Goal: Transaction & Acquisition: Register for event/course

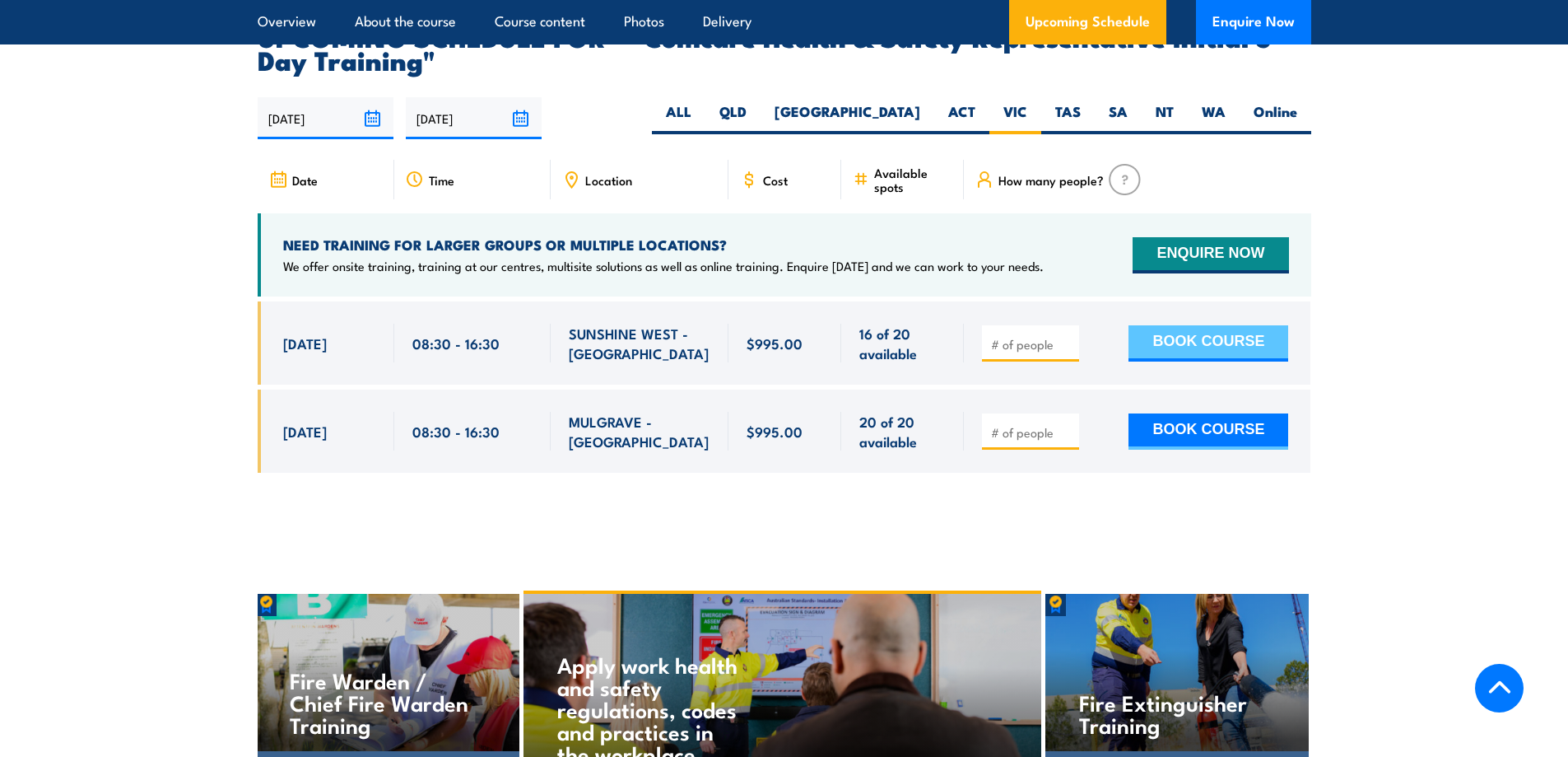
click at [1182, 325] on button "BOOK COURSE" at bounding box center [1208, 343] width 160 height 36
click at [1020, 335] on input "number" at bounding box center [1031, 343] width 82 height 16
type input "3"
click at [1187, 325] on button "BOOK COURSE" at bounding box center [1208, 343] width 160 height 36
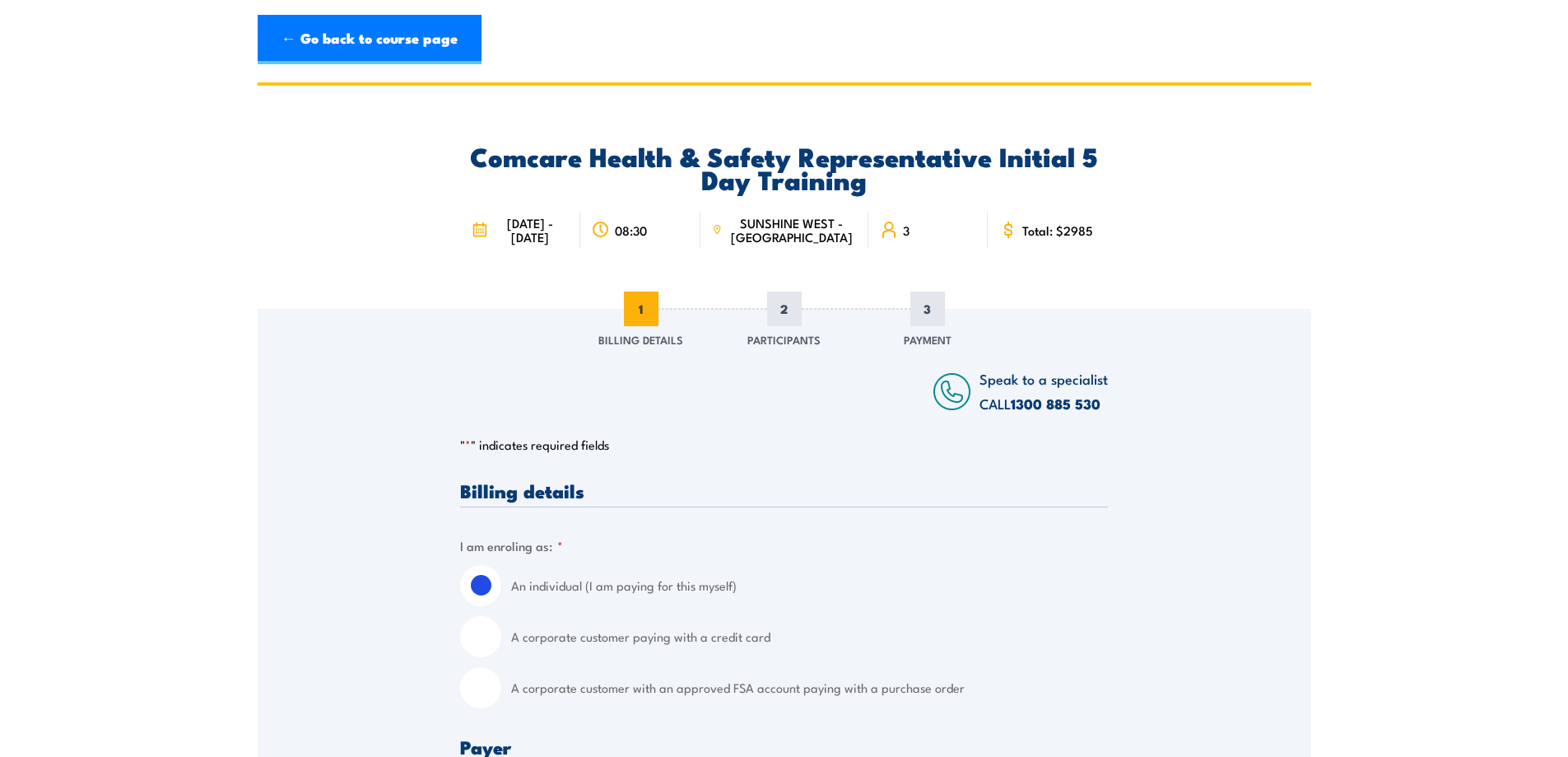
scroll to position [82, 0]
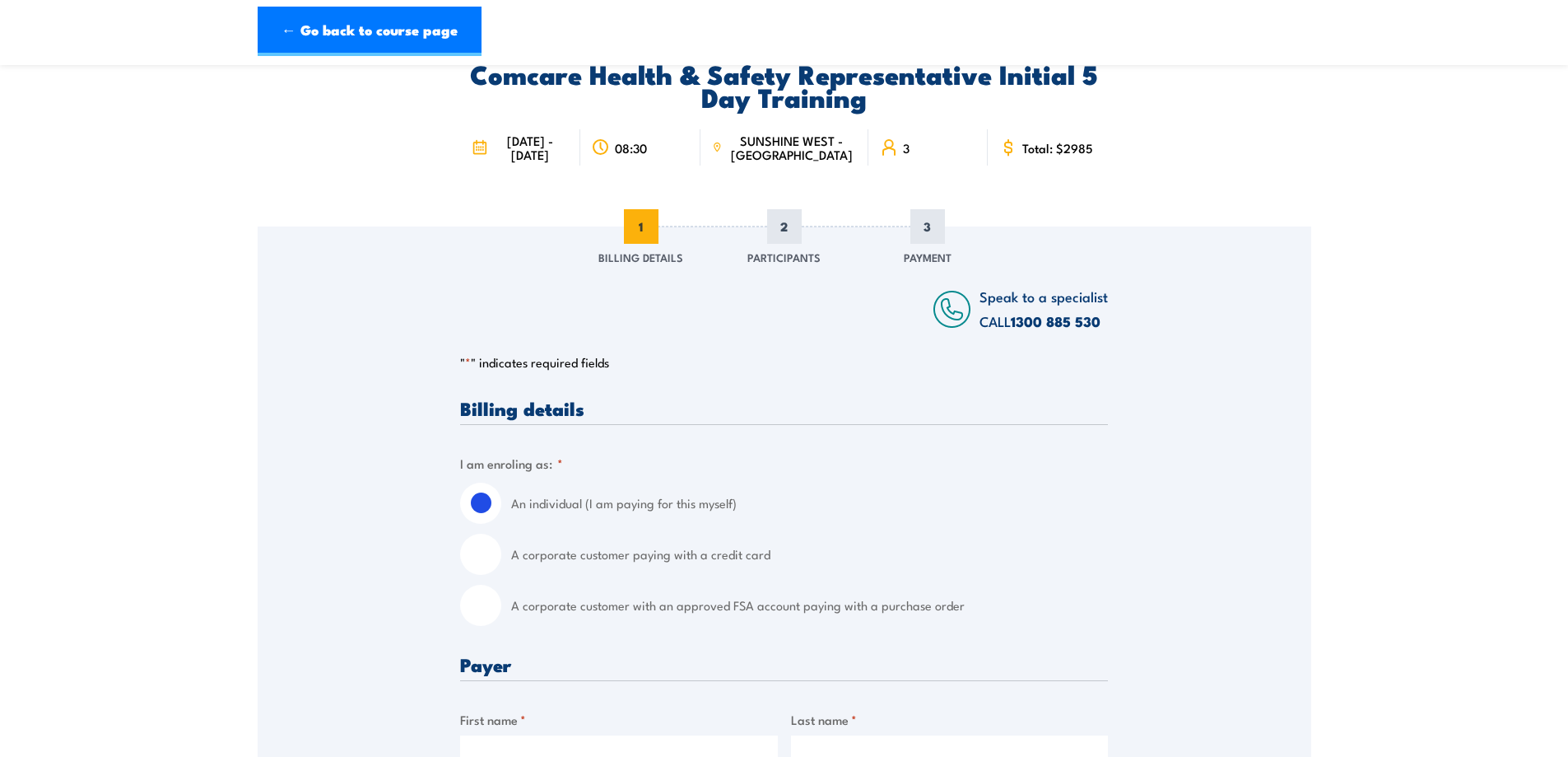
click at [468, 626] on input "A corporate customer with an approved FSA account paying with a purchase order" at bounding box center [481, 606] width 42 height 42
radio input "true"
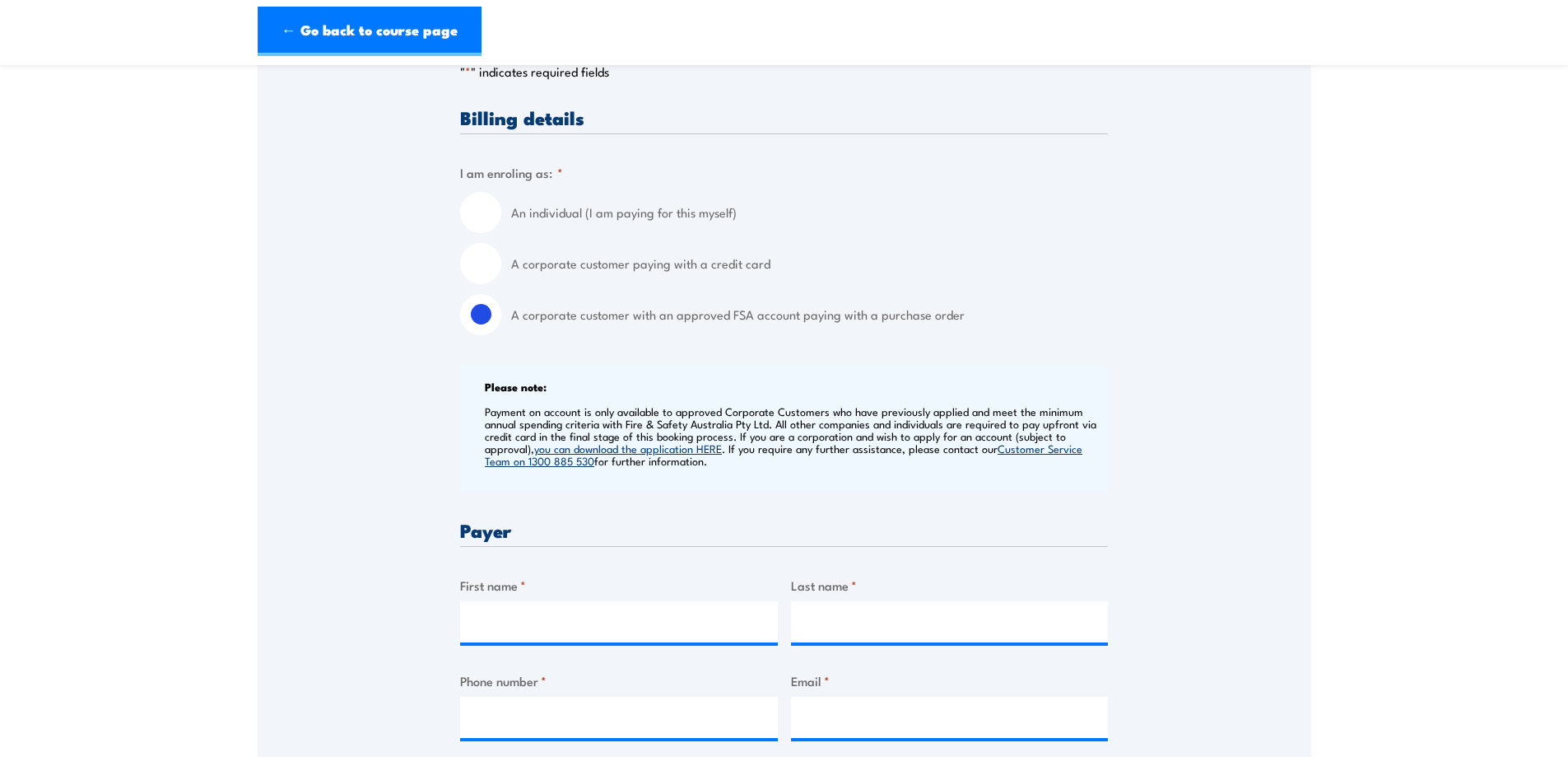
scroll to position [412, 0]
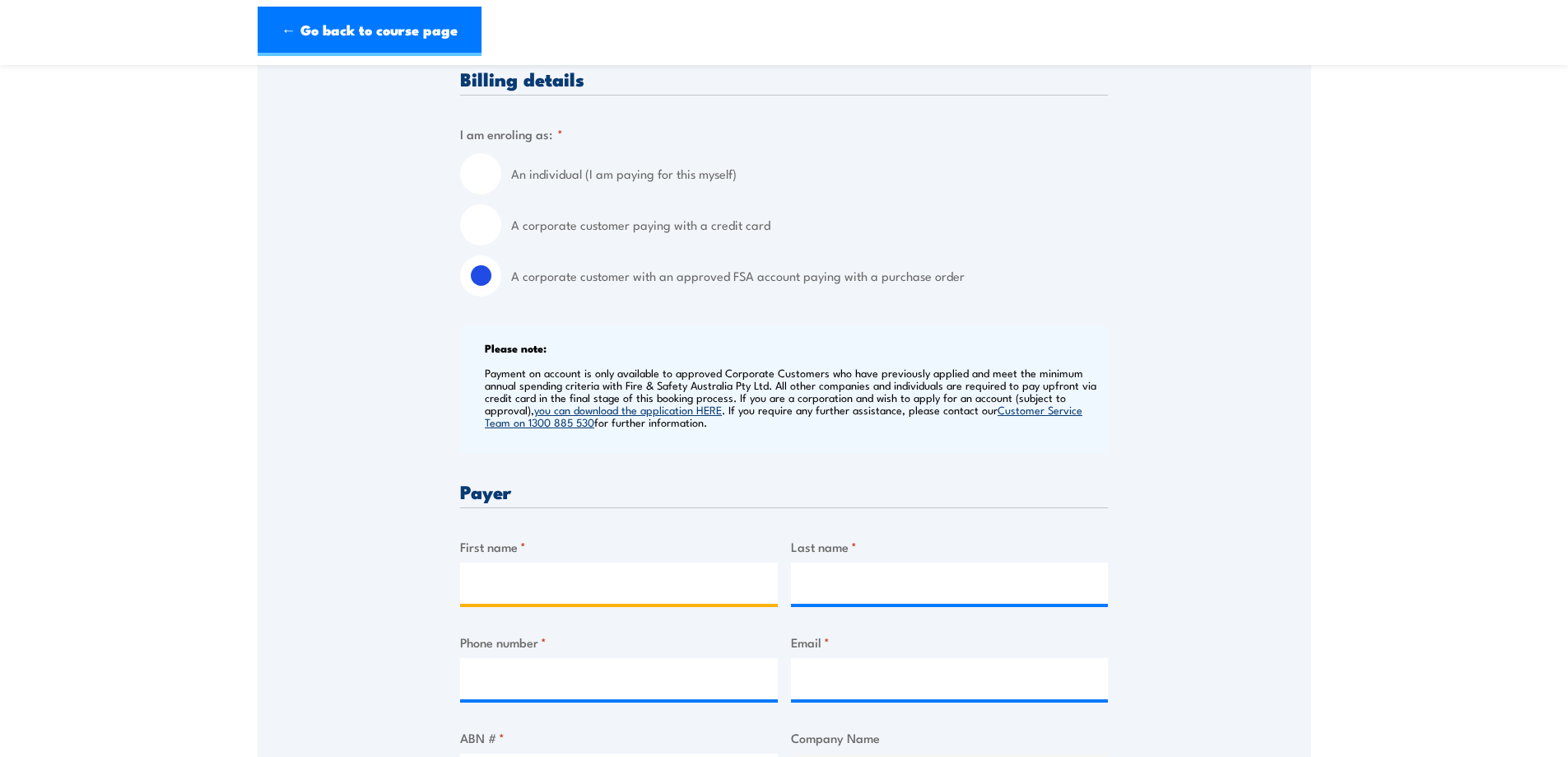
click at [505, 594] on input "First name *" at bounding box center [619, 583] width 317 height 42
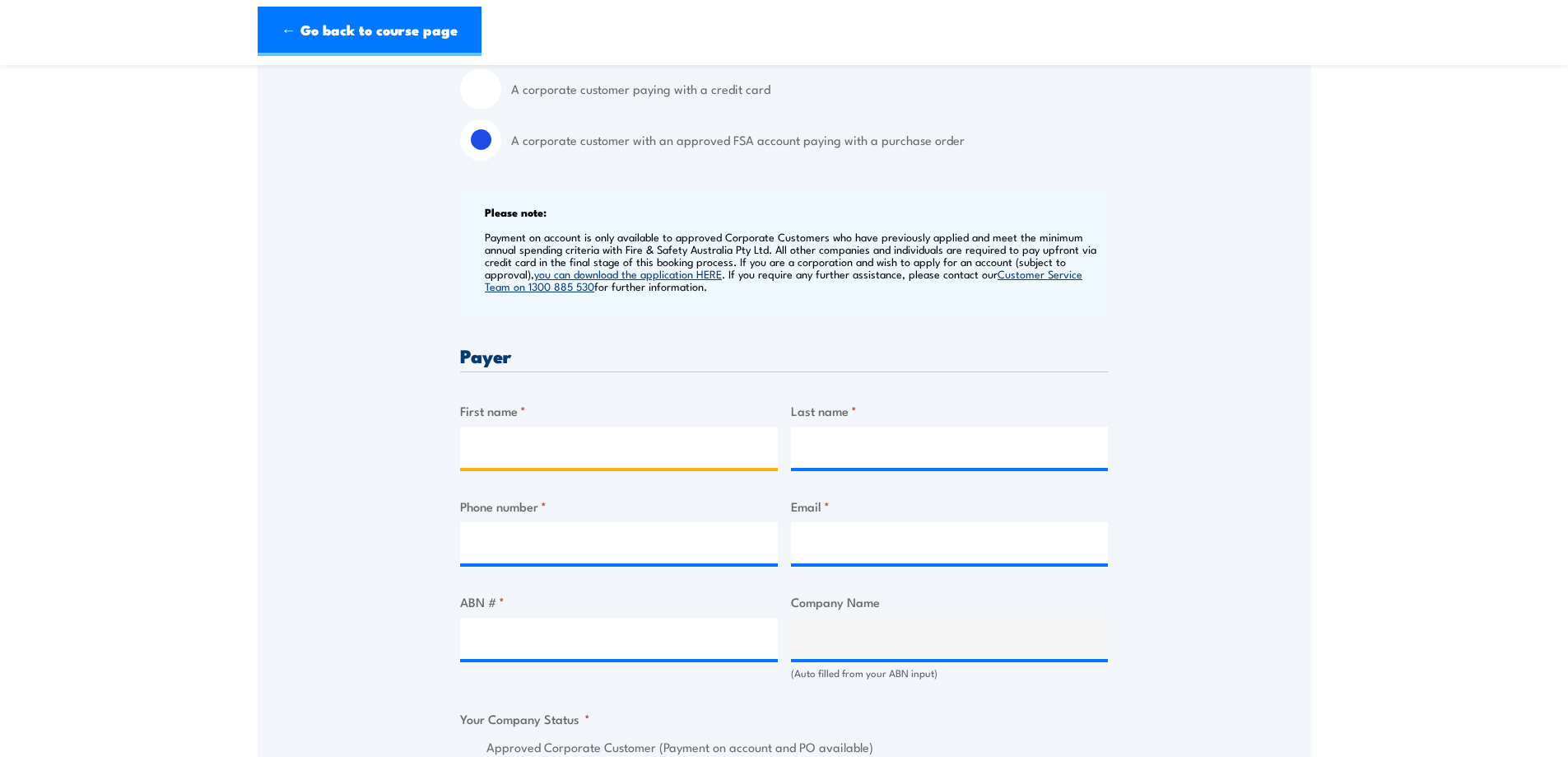
scroll to position [576, 0]
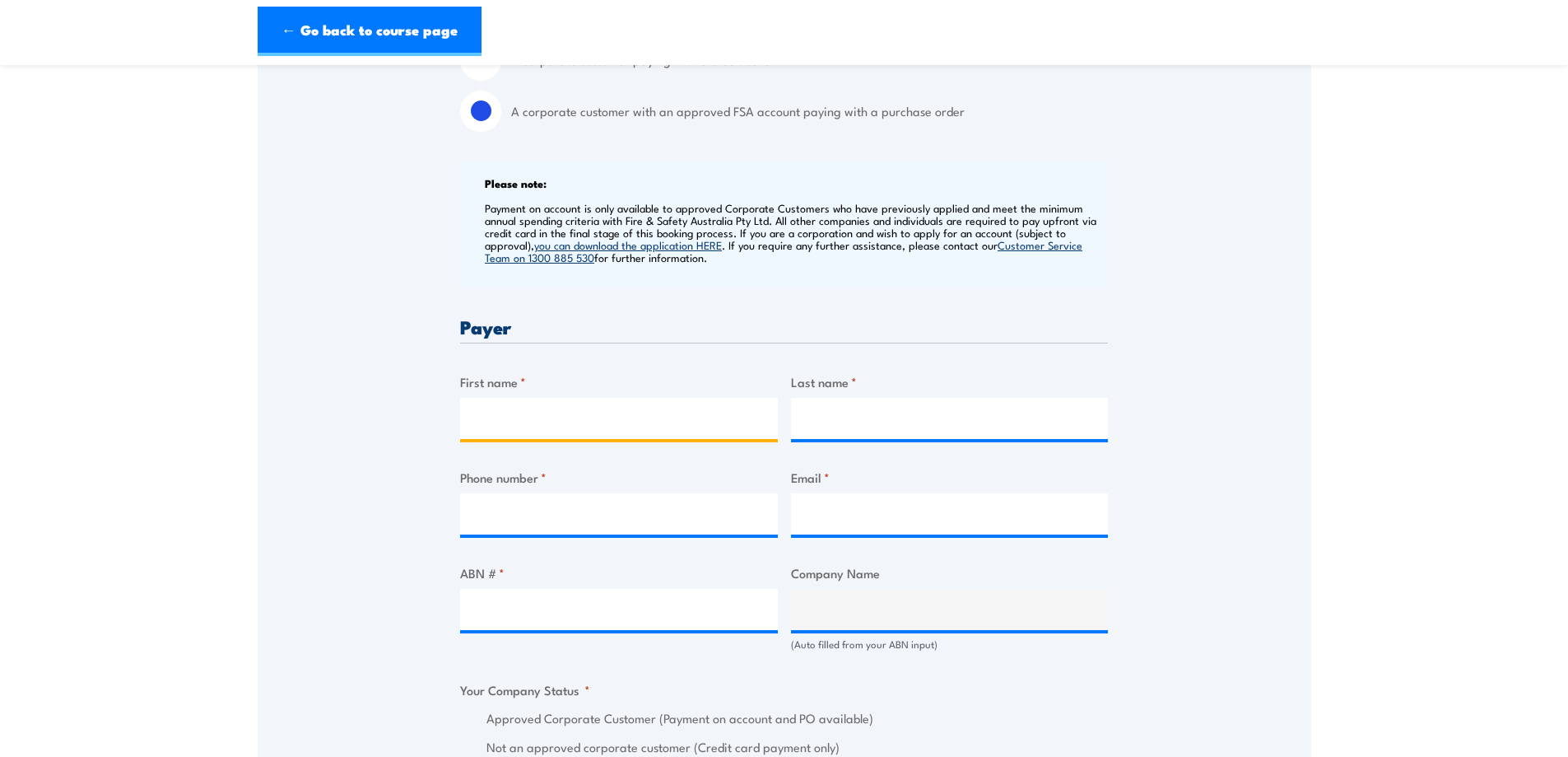
click at [496, 432] on input "First name *" at bounding box center [619, 419] width 317 height 42
click at [484, 431] on input "First name *" at bounding box center [619, 419] width 317 height 42
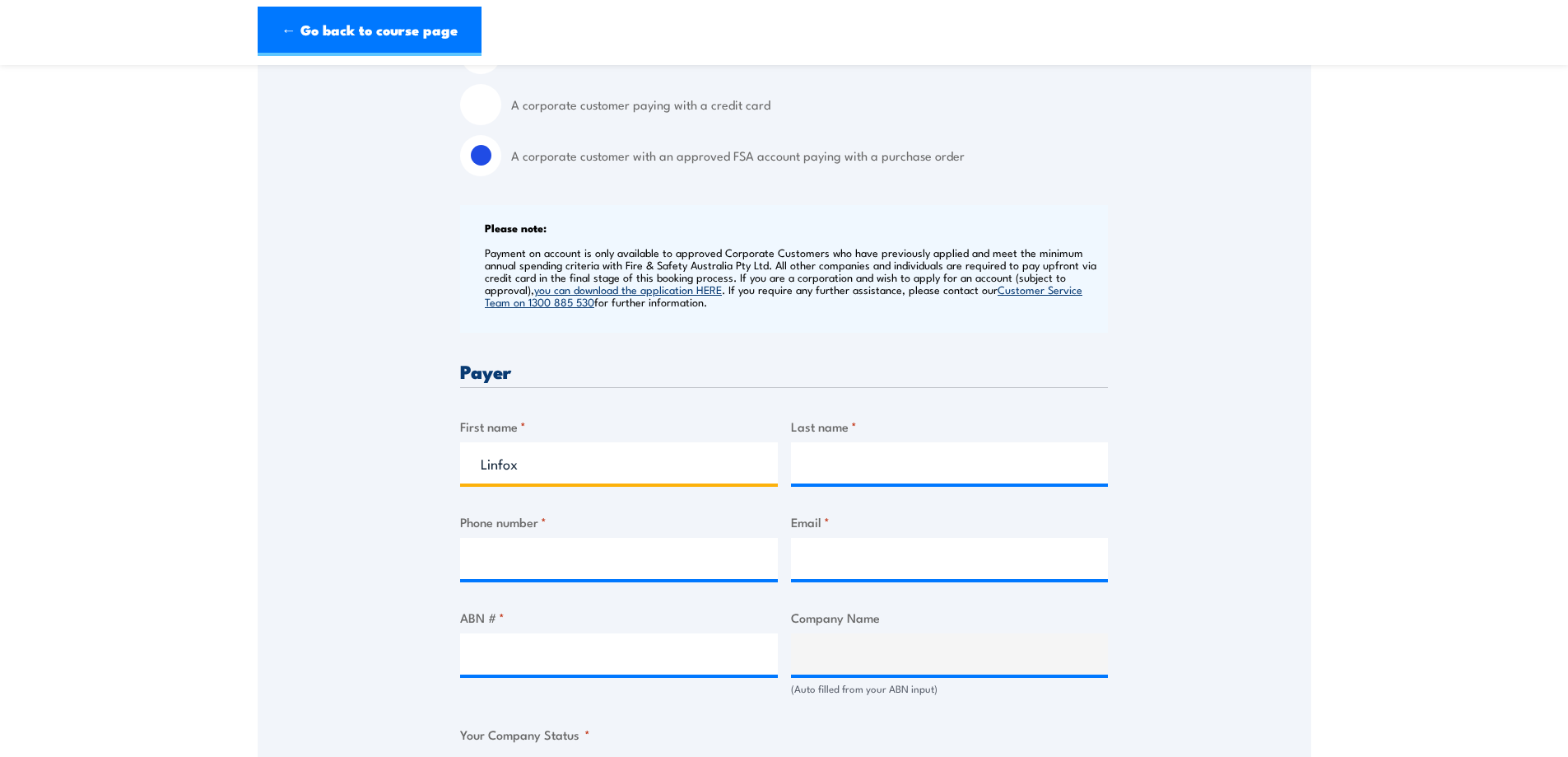
scroll to position [494, 0]
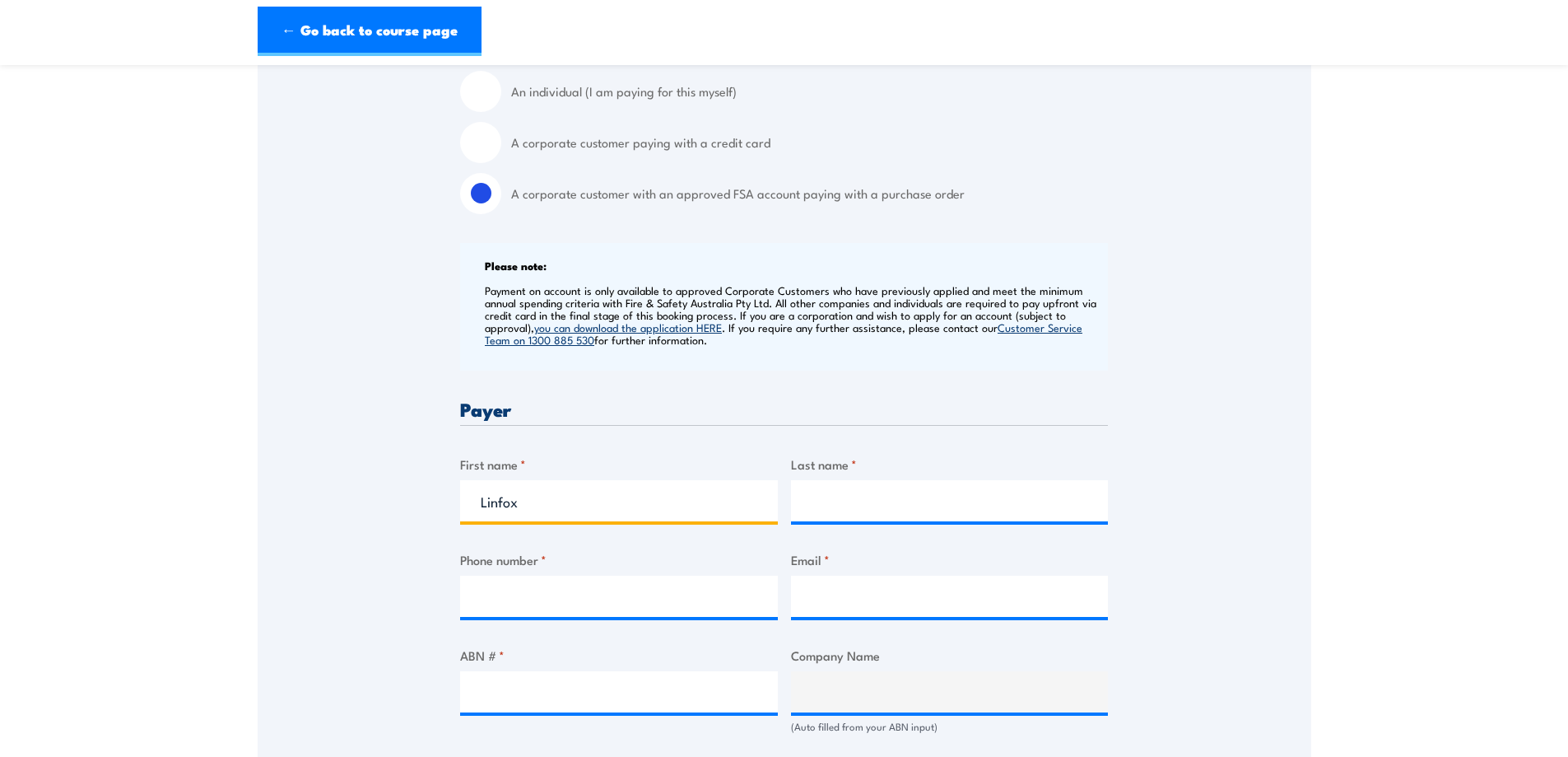
type input "Linfox"
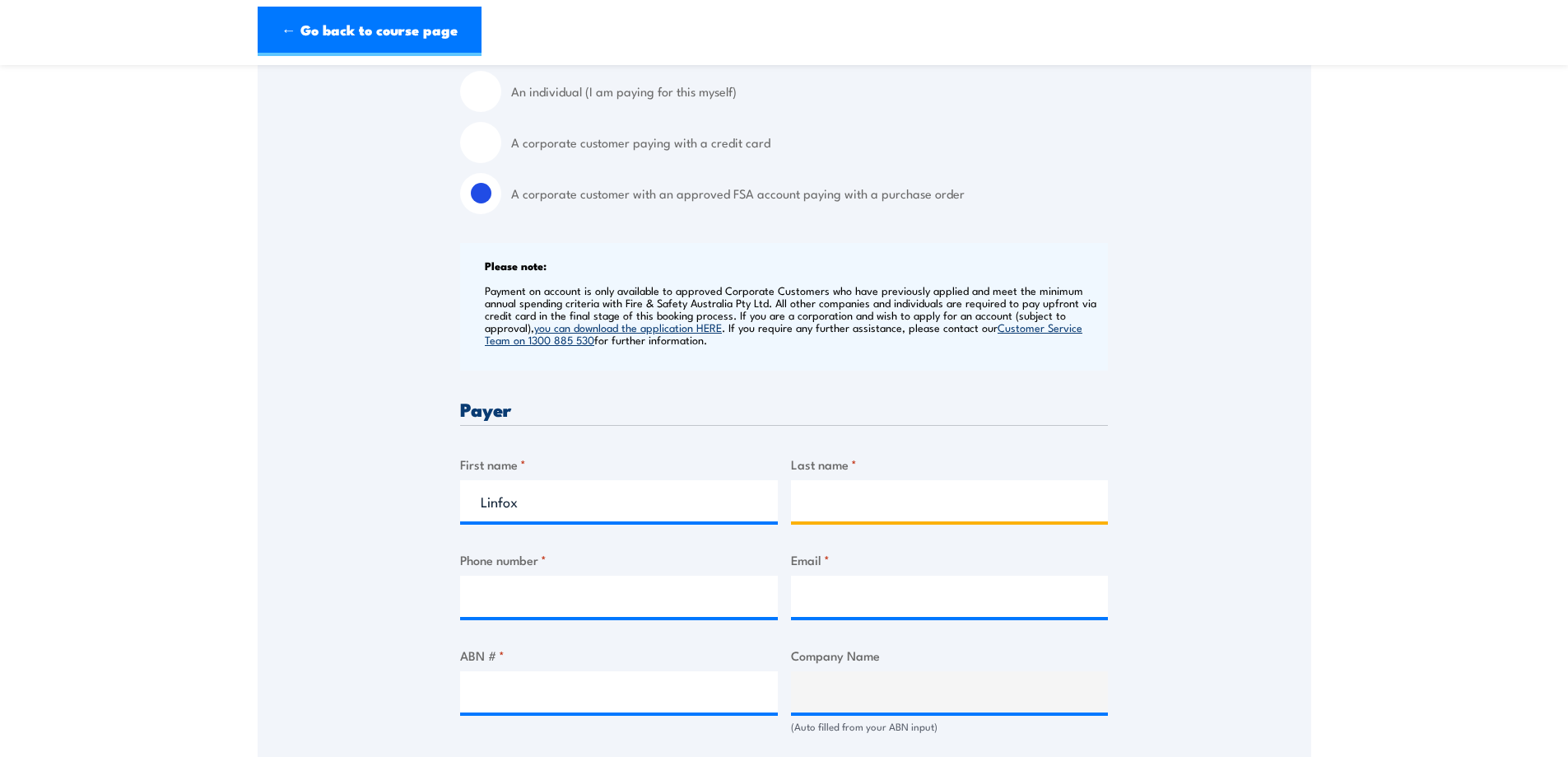
click at [842, 515] on input "Last name *" at bounding box center [949, 501] width 317 height 42
type input "Linfox"
click at [567, 613] on input "Phone number *" at bounding box center [619, 596] width 317 height 42
type input "0405594647"
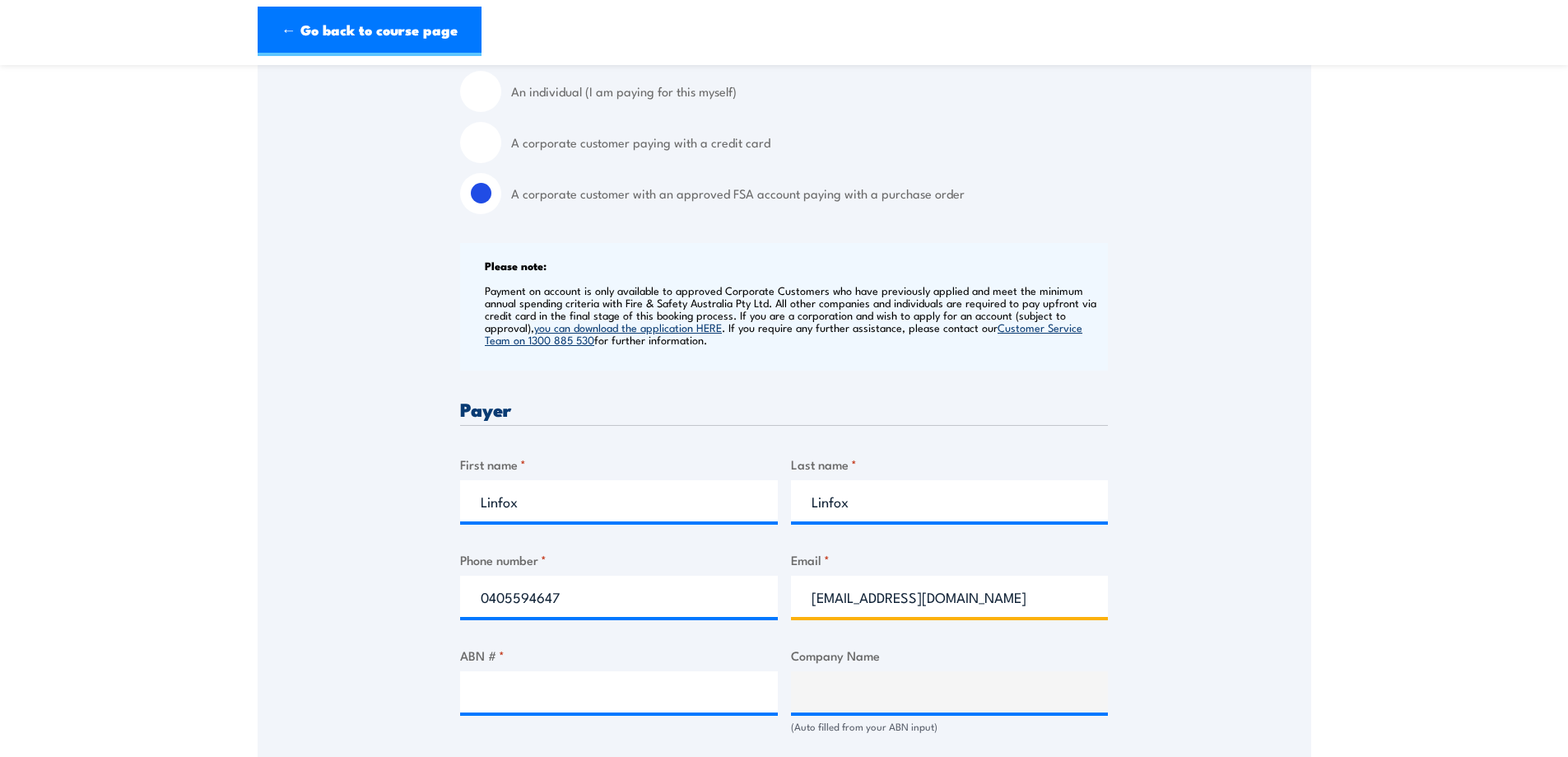
drag, startPoint x: 958, startPoint y: 610, endPoint x: 808, endPoint y: 605, distance: 150.1
click at [807, 605] on input "[EMAIL_ADDRESS][DOMAIN_NAME]" at bounding box center [949, 596] width 317 height 42
type input "[EMAIL_ADDRESS][DOMAIN_NAME]"
click at [543, 697] on input "ABN # *" at bounding box center [619, 692] width 317 height 42
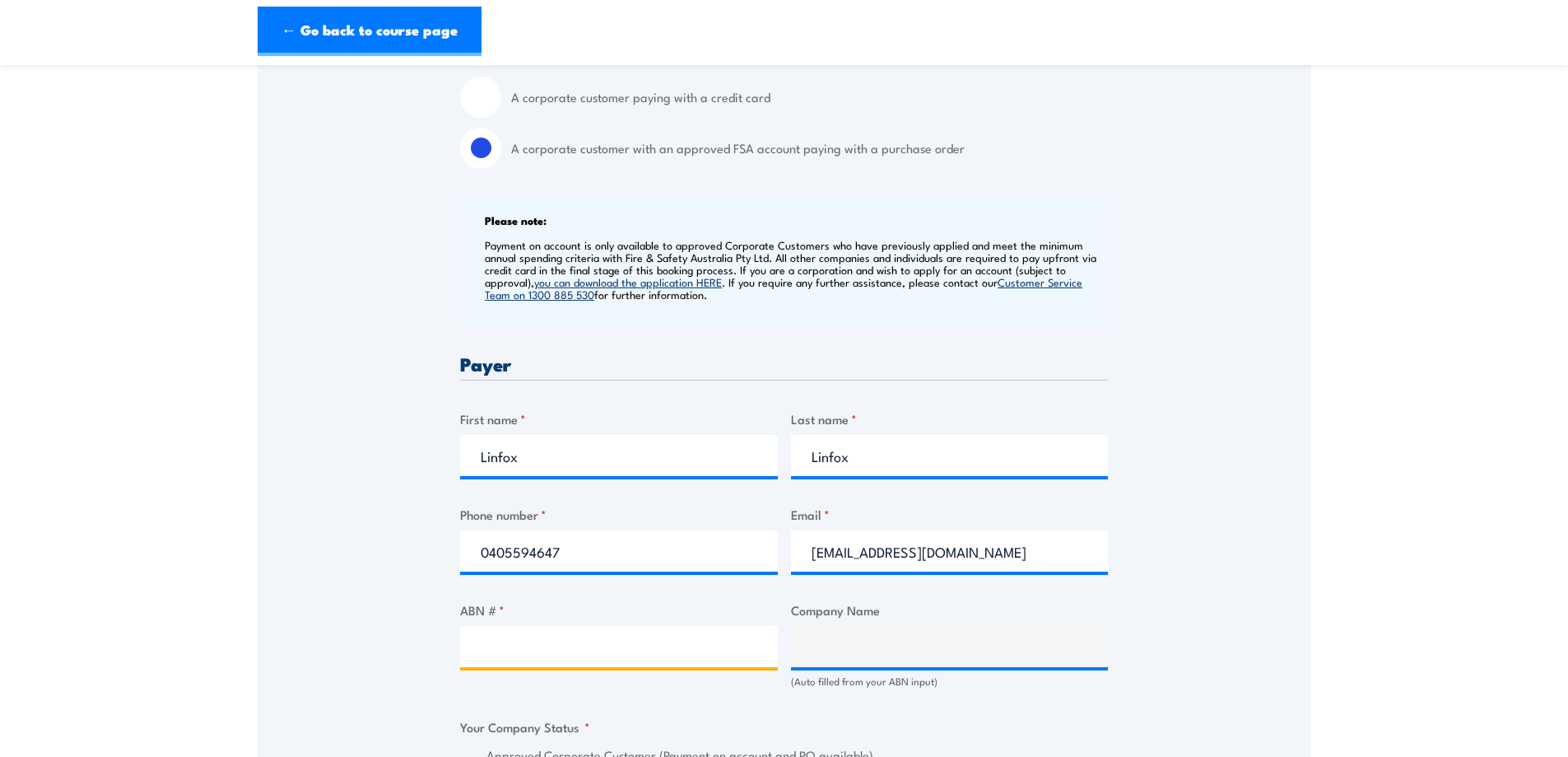
scroll to position [576, 0]
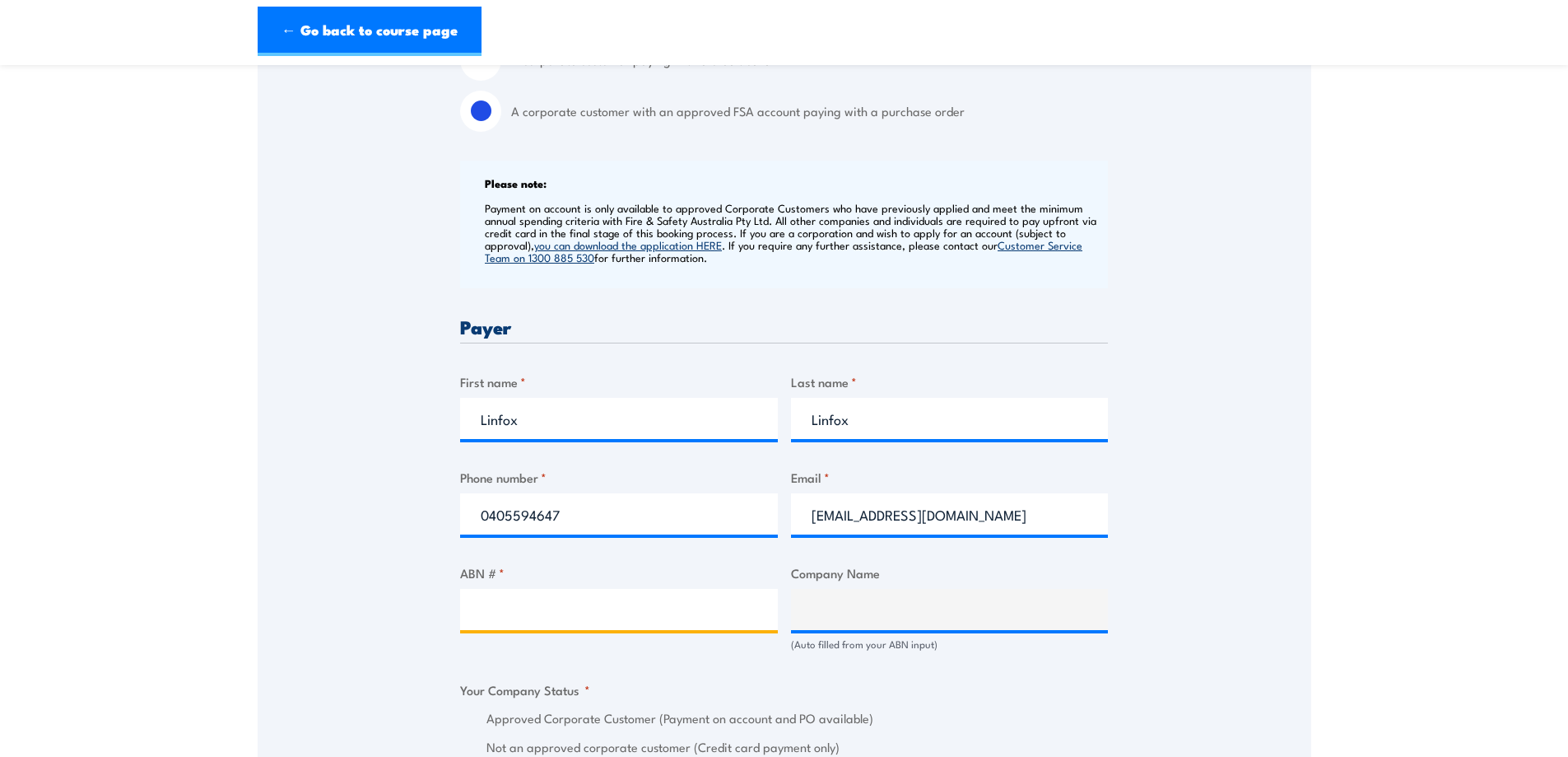
click at [708, 630] on input "ABN # *" at bounding box center [619, 610] width 317 height 42
drag, startPoint x: 541, startPoint y: 437, endPoint x: 440, endPoint y: 439, distance: 101.0
click at [440, 439] on div "Speak to a specialist CALL [PHONE_NUMBER] CALL [PHONE_NUMBER] " * " indicates r…" at bounding box center [784, 660] width 1053 height 1855
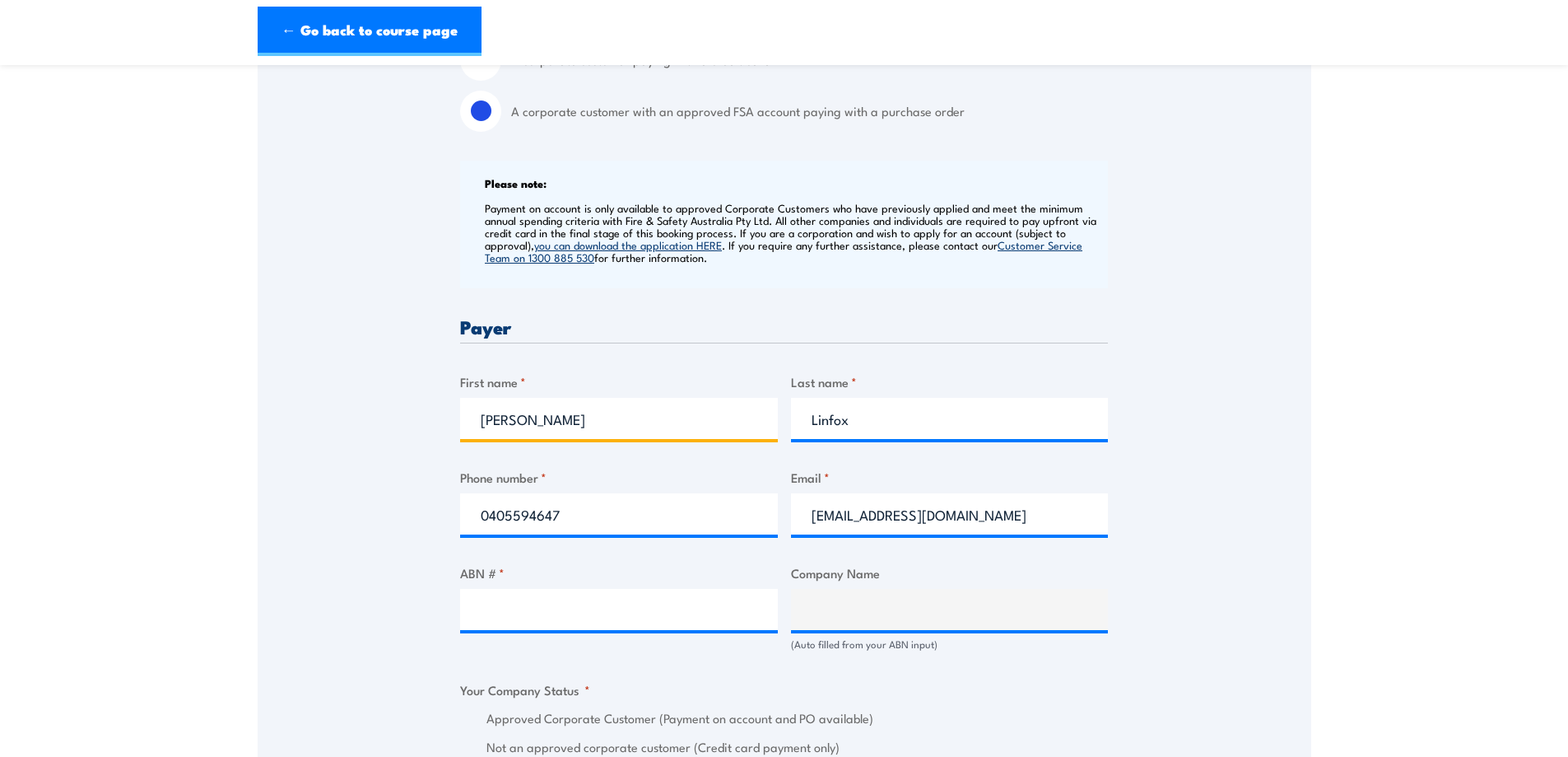
type input "[PERSON_NAME]"
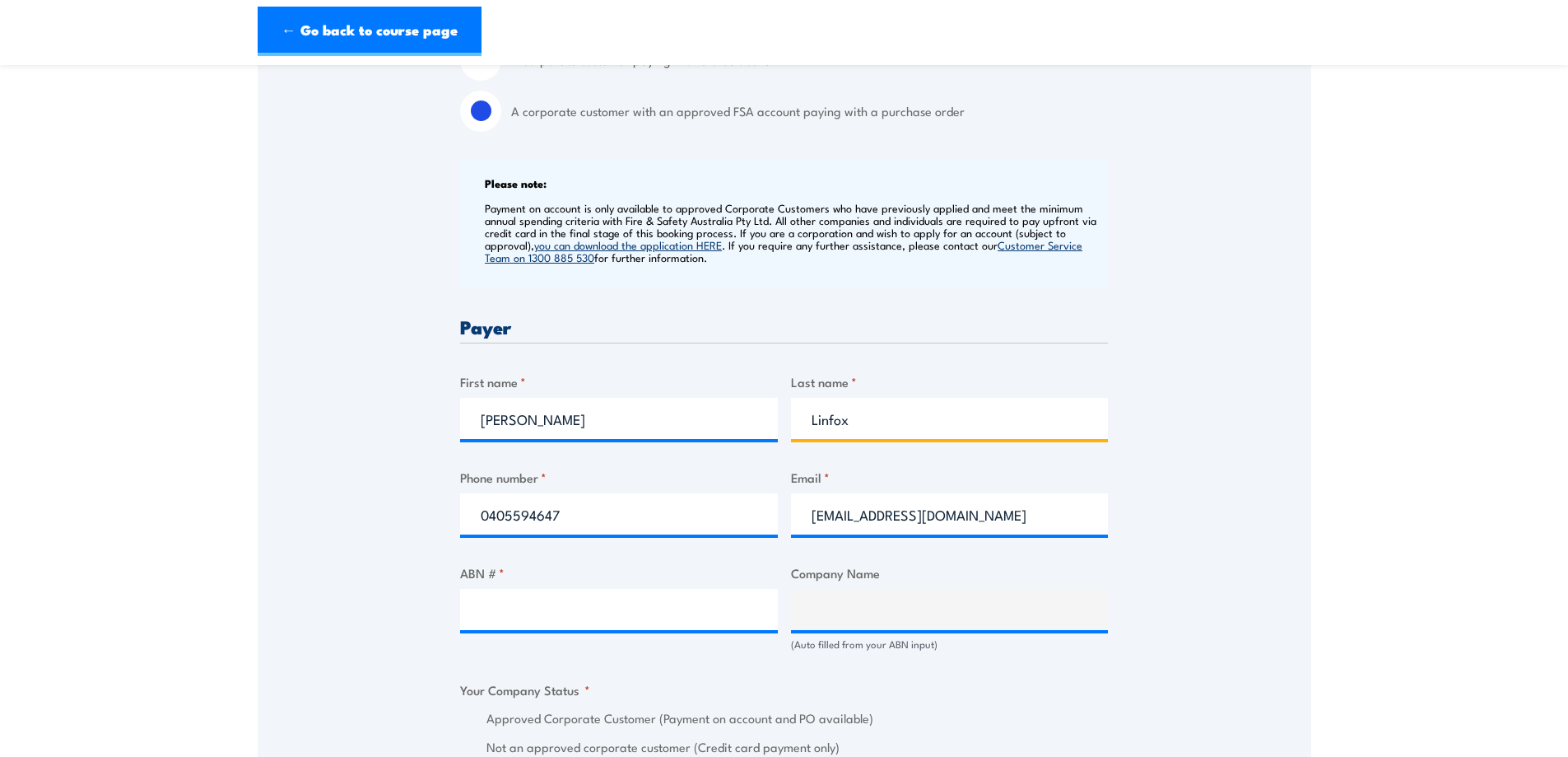
drag, startPoint x: 859, startPoint y: 434, endPoint x: 791, endPoint y: 440, distance: 68.3
click at [791, 439] on input "Linfox" at bounding box center [949, 419] width 317 height 42
type input "[PERSON_NAME]"
